Goal: Information Seeking & Learning: Learn about a topic

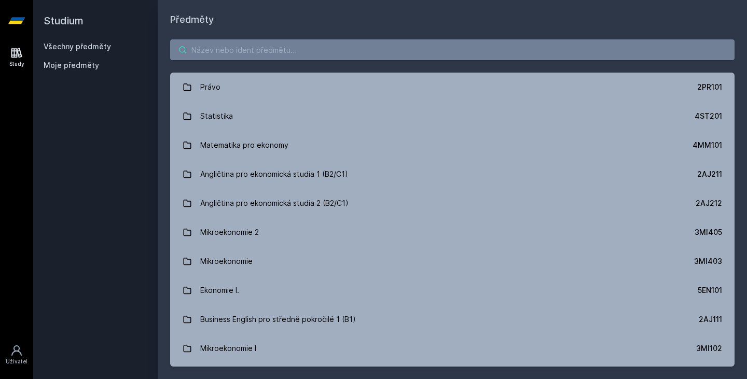
click at [296, 44] on input "search" at bounding box center [452, 49] width 564 height 21
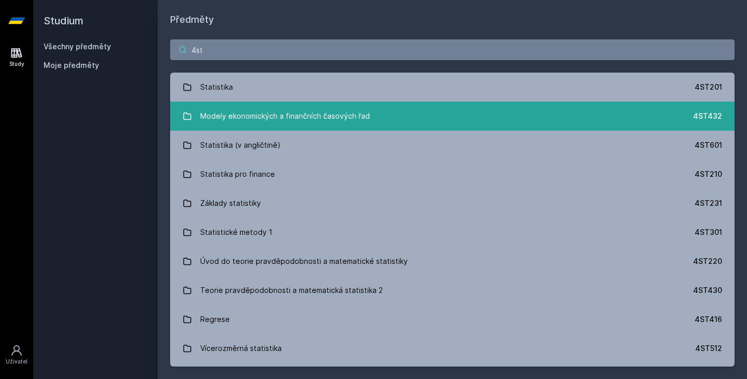
type input "4st"
click at [369, 103] on link "Modely ekonomických a finančních časových řad 4ST432" at bounding box center [452, 116] width 564 height 29
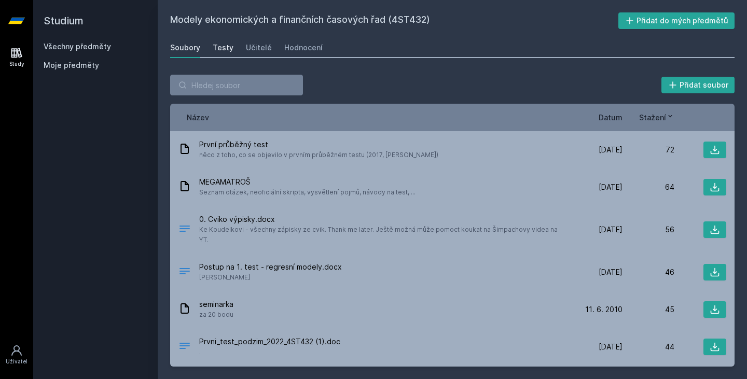
click at [226, 48] on div "Testy" at bounding box center [223, 48] width 21 height 10
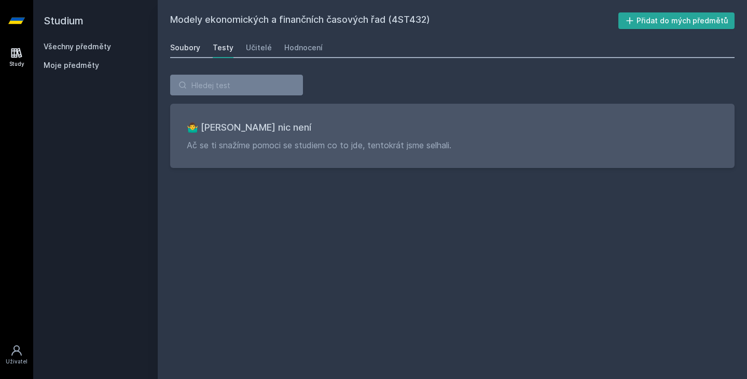
click at [190, 45] on div "Soubory" at bounding box center [185, 48] width 30 height 10
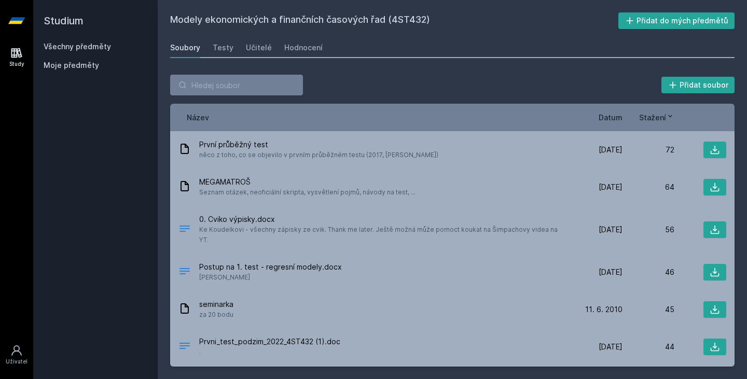
click at [606, 110] on div "Název Datum Stažení" at bounding box center [452, 117] width 564 height 27
click at [609, 119] on span "Datum" at bounding box center [610, 117] width 24 height 11
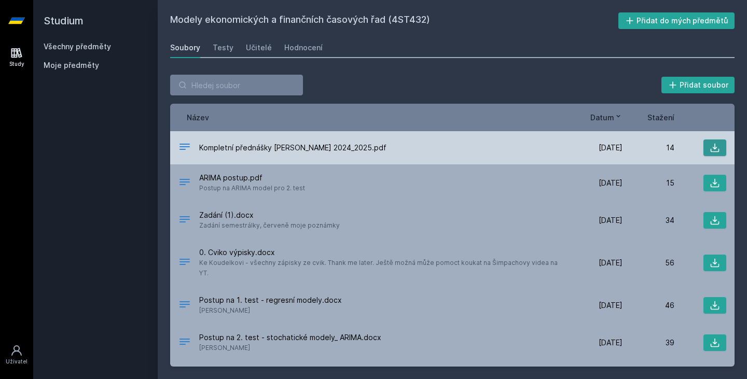
click at [709, 147] on icon at bounding box center [714, 148] width 10 height 10
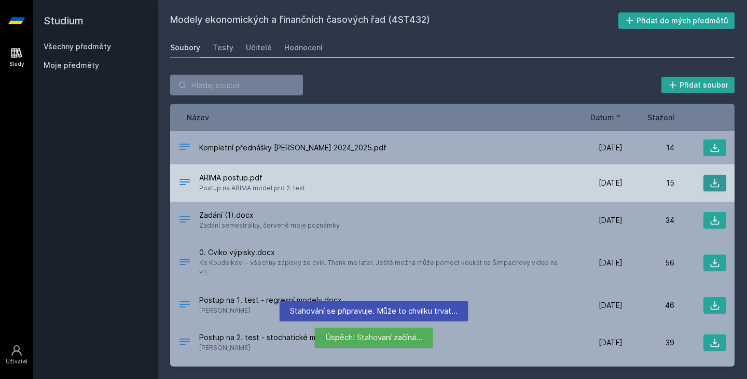
click at [709, 184] on icon at bounding box center [714, 183] width 10 height 10
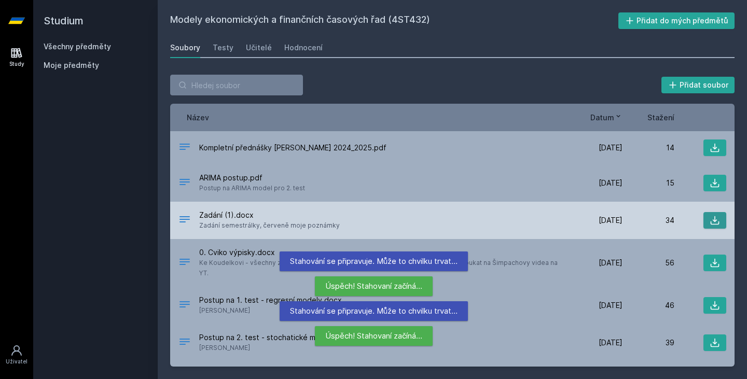
click at [703, 221] on button at bounding box center [714, 220] width 23 height 17
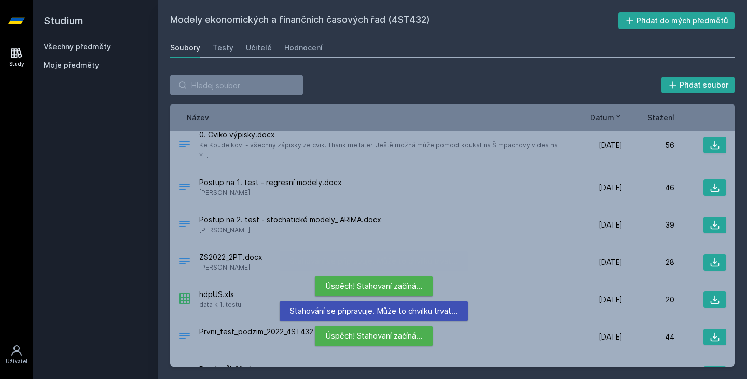
scroll to position [118, 0]
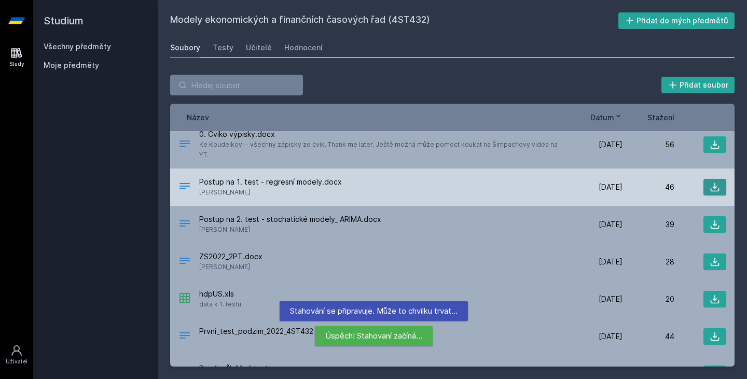
click at [703, 179] on button at bounding box center [714, 187] width 23 height 17
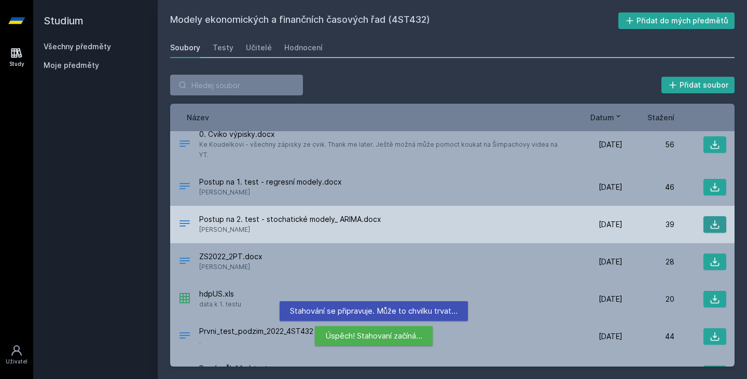
click at [704, 216] on button at bounding box center [714, 224] width 23 height 17
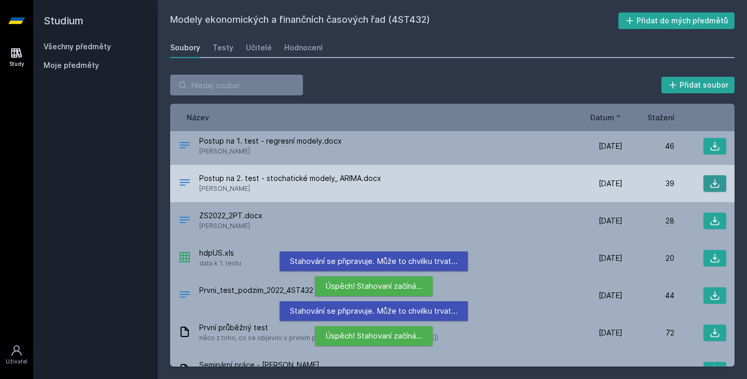
scroll to position [175, 0]
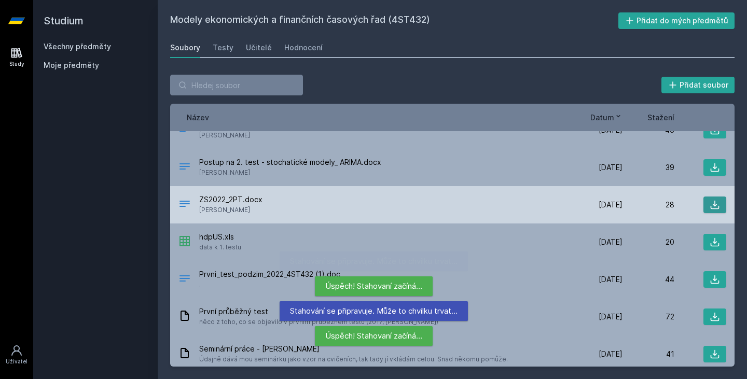
click at [709, 196] on button at bounding box center [714, 204] width 23 height 17
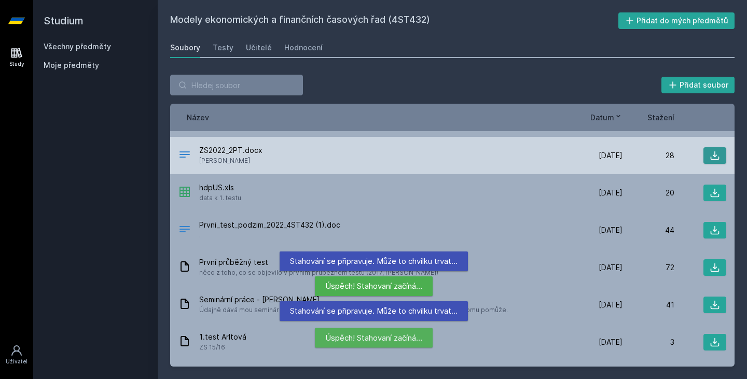
scroll to position [230, 0]
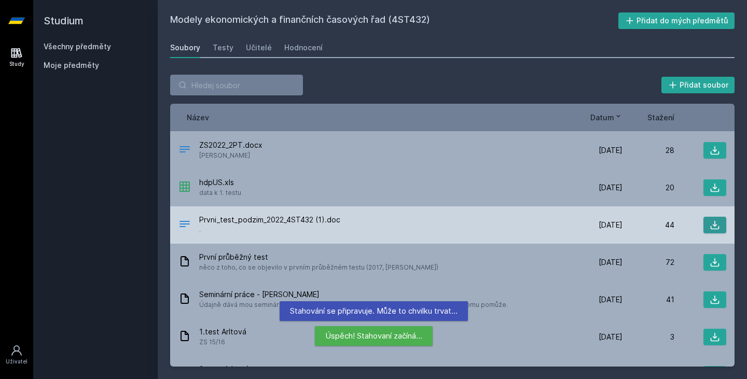
click at [710, 220] on icon at bounding box center [714, 225] width 10 height 10
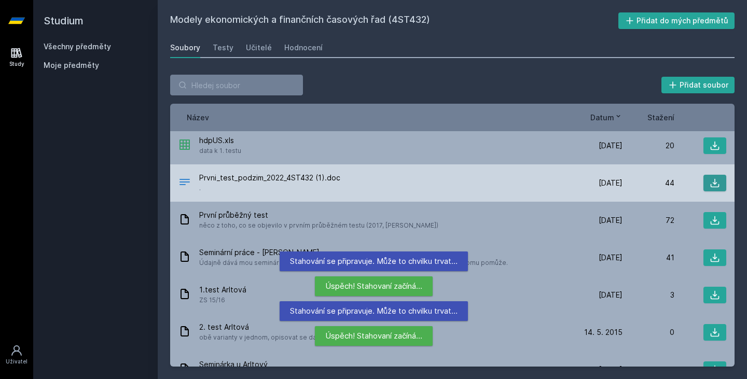
scroll to position [276, 0]
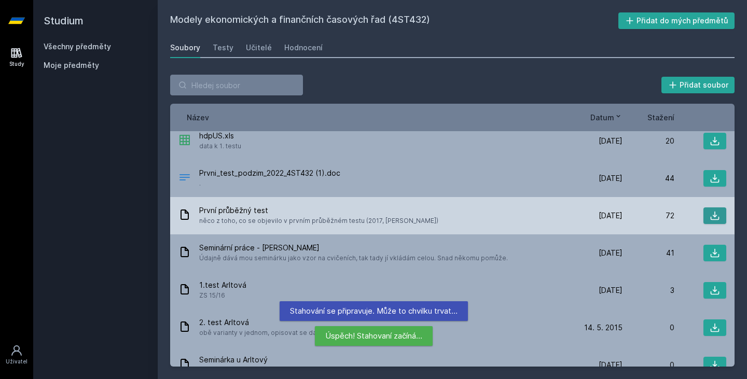
click at [709, 210] on icon at bounding box center [714, 215] width 10 height 10
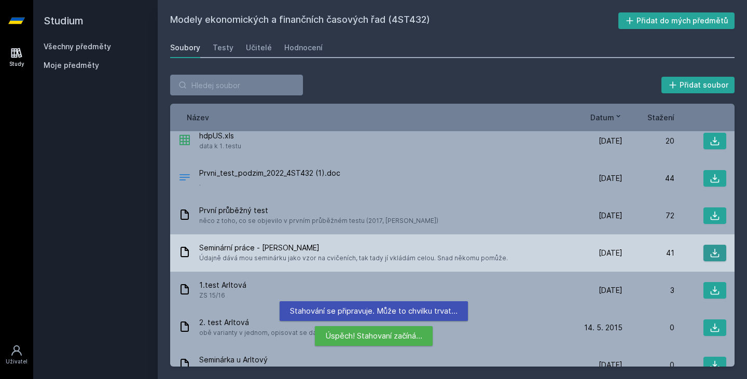
click at [709, 248] on icon at bounding box center [714, 253] width 10 height 10
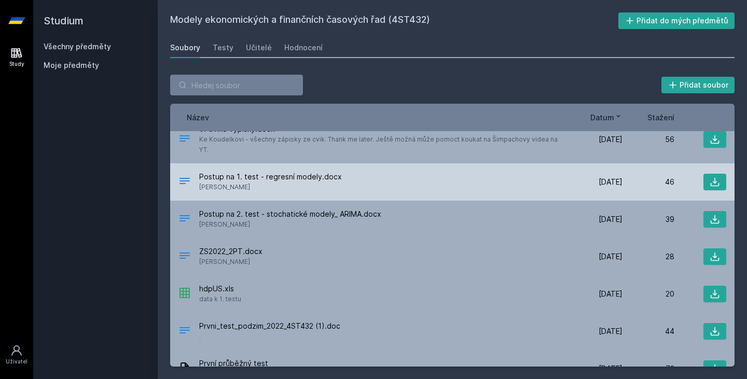
scroll to position [0, 0]
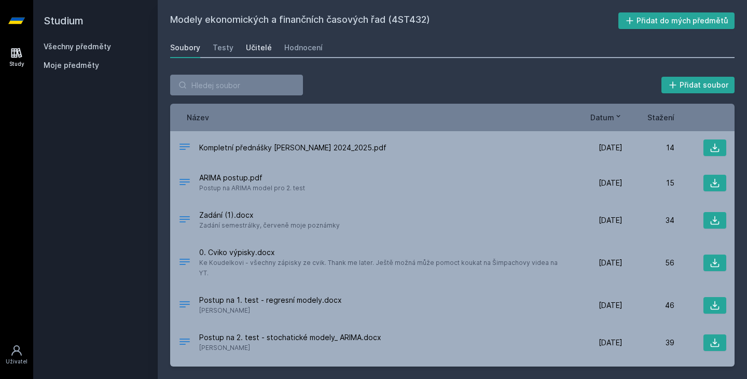
click at [251, 49] on div "Učitelé" at bounding box center [259, 48] width 26 height 10
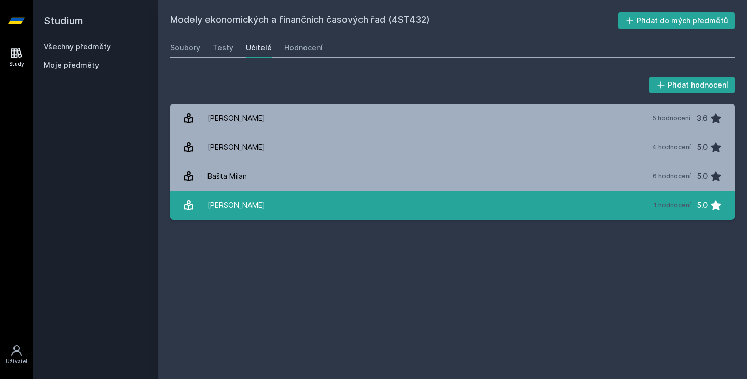
click at [596, 216] on link "[PERSON_NAME] 1 hodnocení 5.0" at bounding box center [452, 205] width 564 height 29
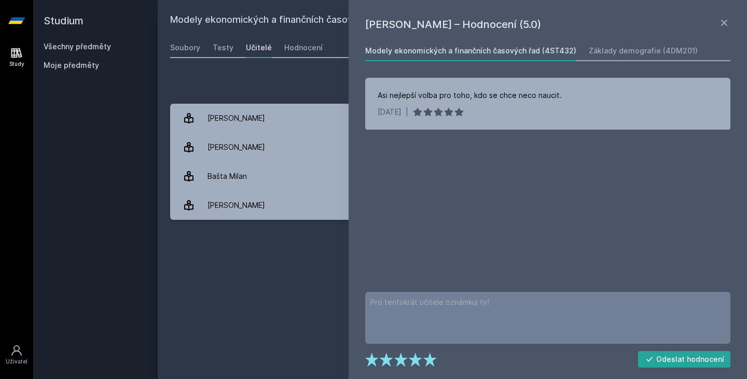
click at [331, 249] on div "Modely ekonomických a finančních časových řad (4ST432) Přidat do mých předmětů …" at bounding box center [452, 189] width 564 height 354
